Goal: Check status: Check status

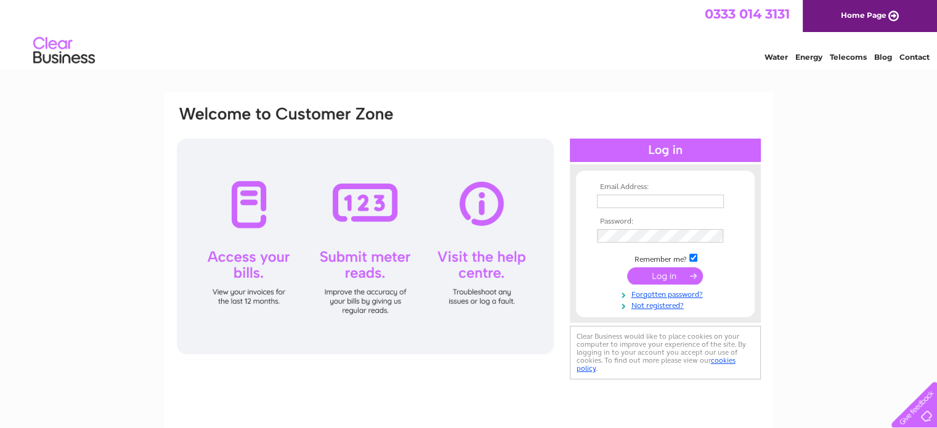
type input "[EMAIL_ADDRESS][DOMAIN_NAME]"
click at [666, 277] on input "submit" at bounding box center [665, 275] width 76 height 17
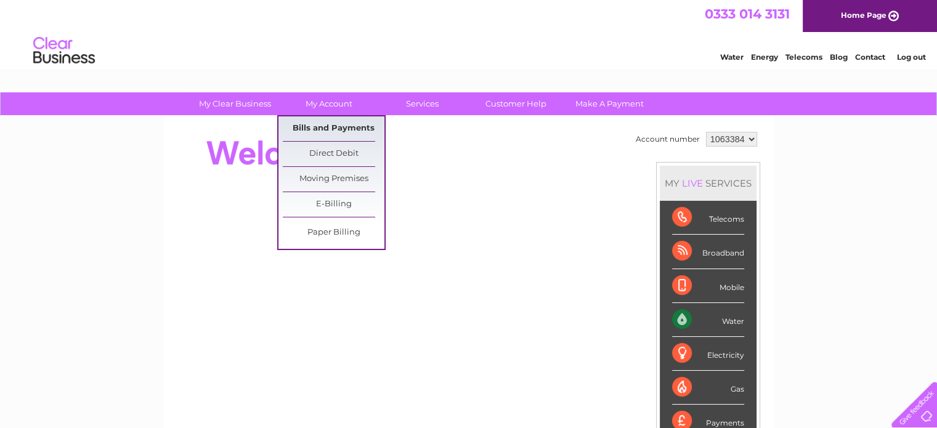
click at [335, 121] on link "Bills and Payments" at bounding box center [334, 128] width 102 height 25
